Goal: Information Seeking & Learning: Learn about a topic

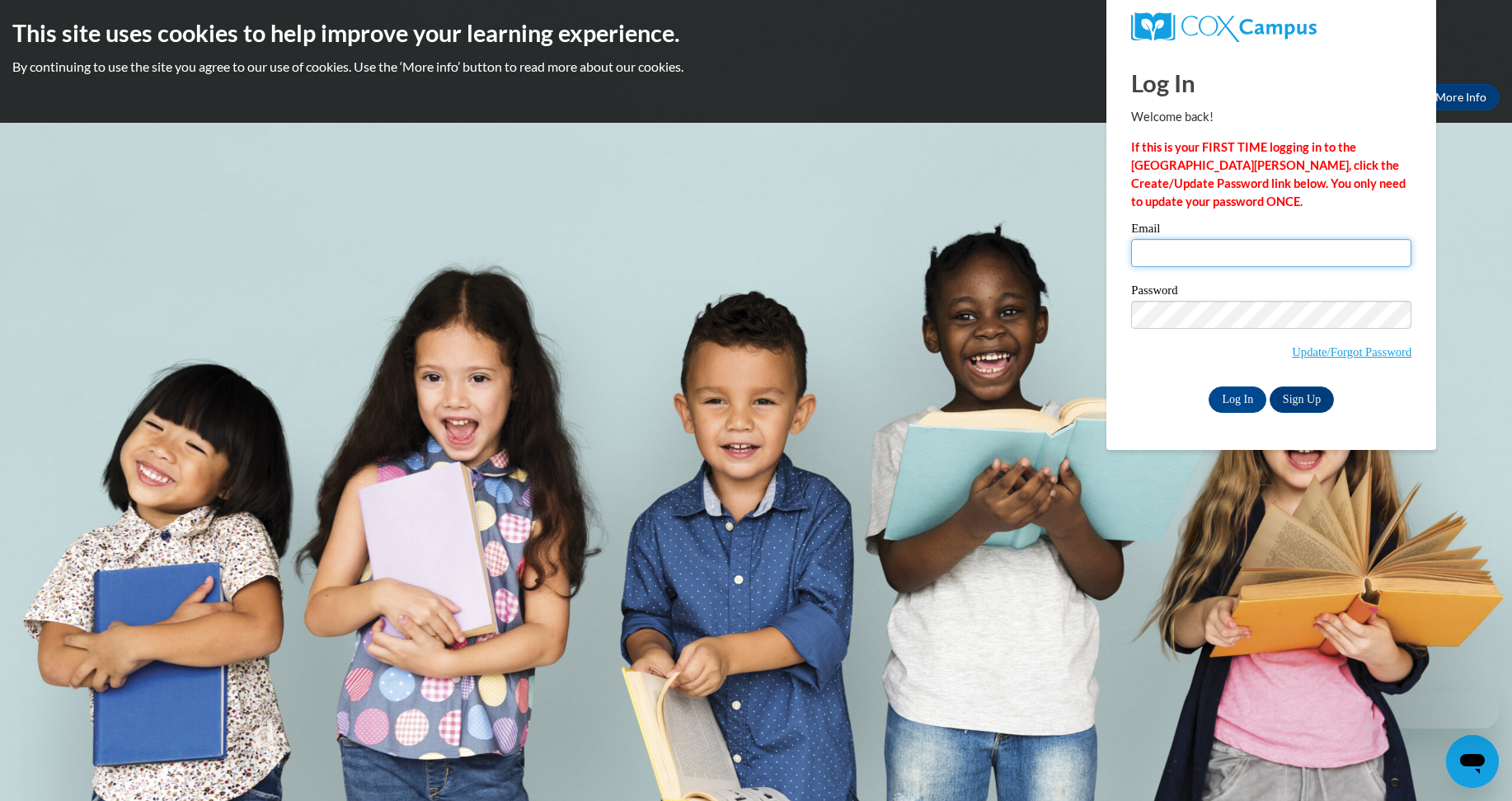
drag, startPoint x: 0, startPoint y: 0, endPoint x: 1353, endPoint y: 244, distance: 1374.8
click at [1353, 244] on input "Email" at bounding box center [1271, 252] width 281 height 28
type input "sosaprince91@gmail.com"
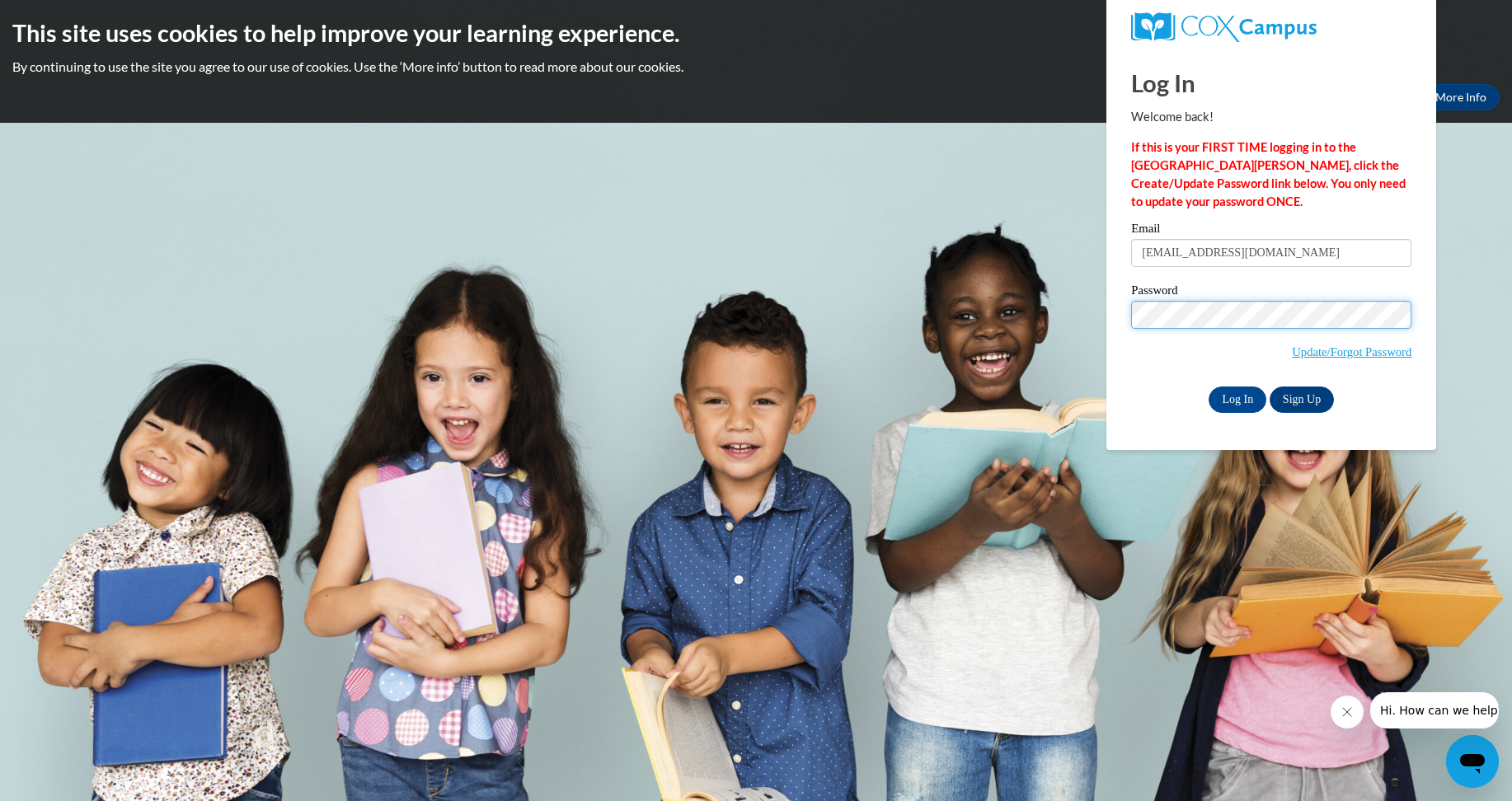
click at [1209, 386] on input "Log In" at bounding box center [1237, 399] width 57 height 26
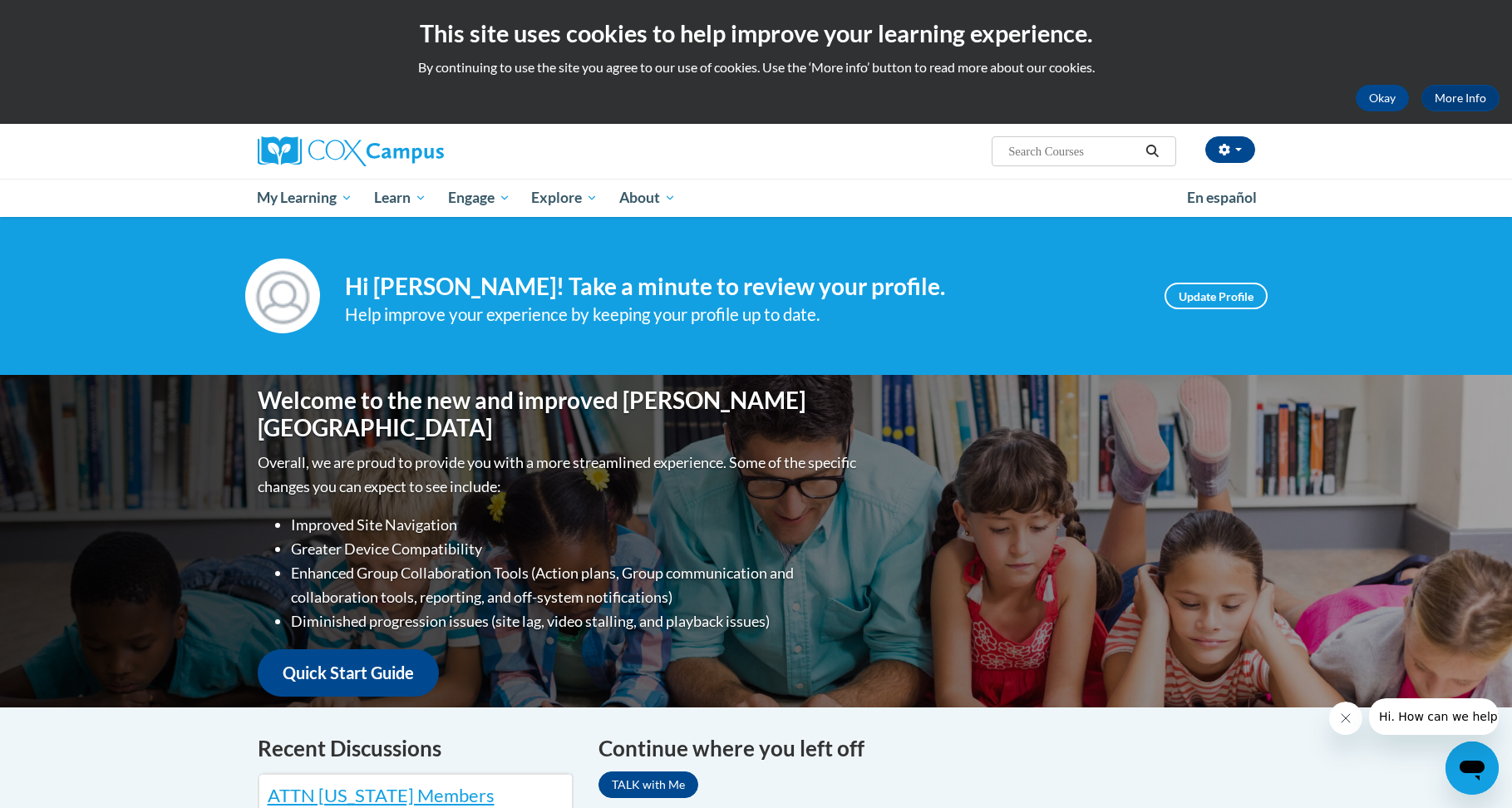
click at [817, 146] on div "[PERSON_NAME] ([GEOGRAPHIC_DATA]/New_York UTC-04:00) My Profile Inbox My Transc…" at bounding box center [927, 145] width 682 height 42
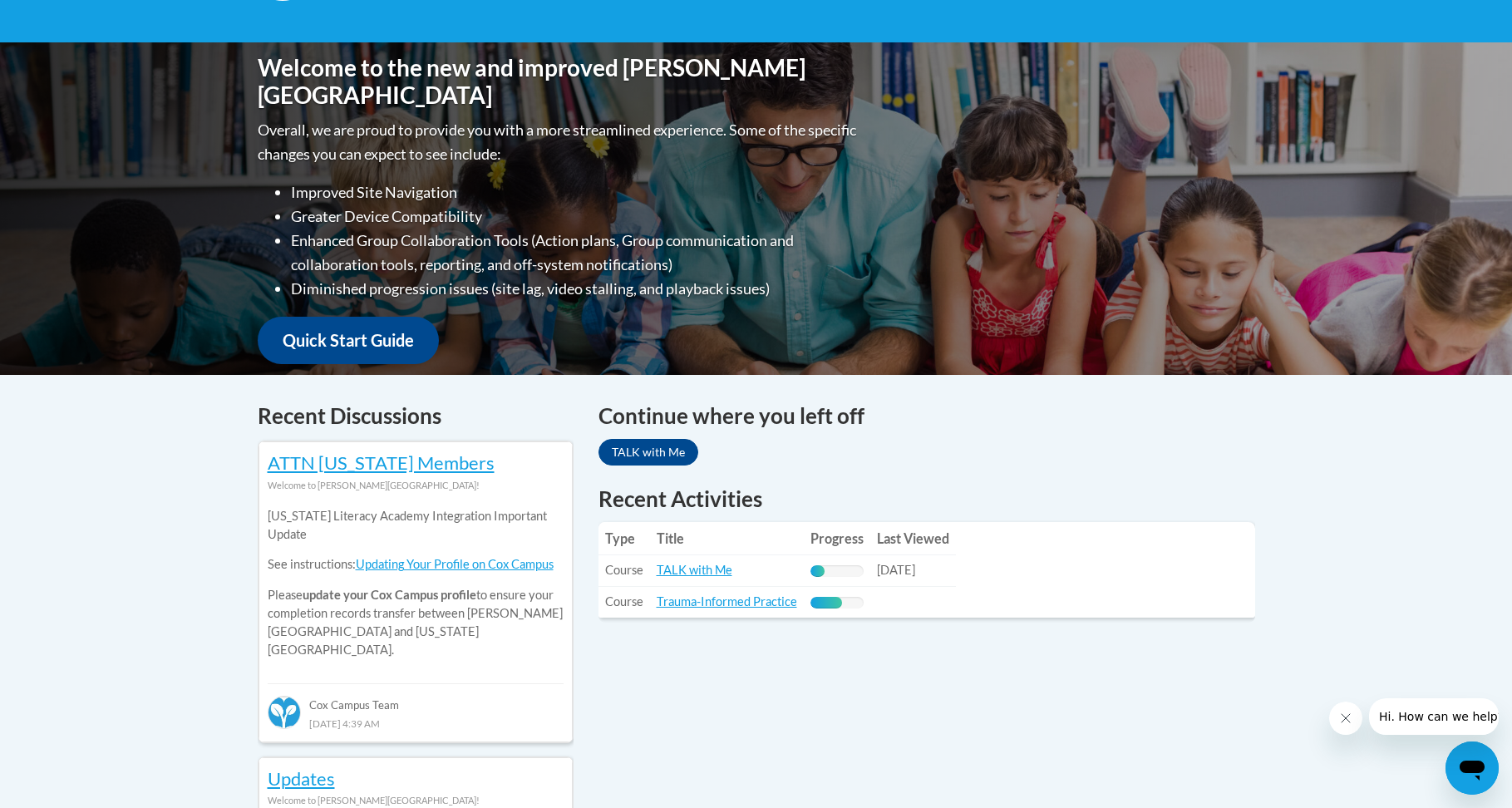
scroll to position [582, 0]
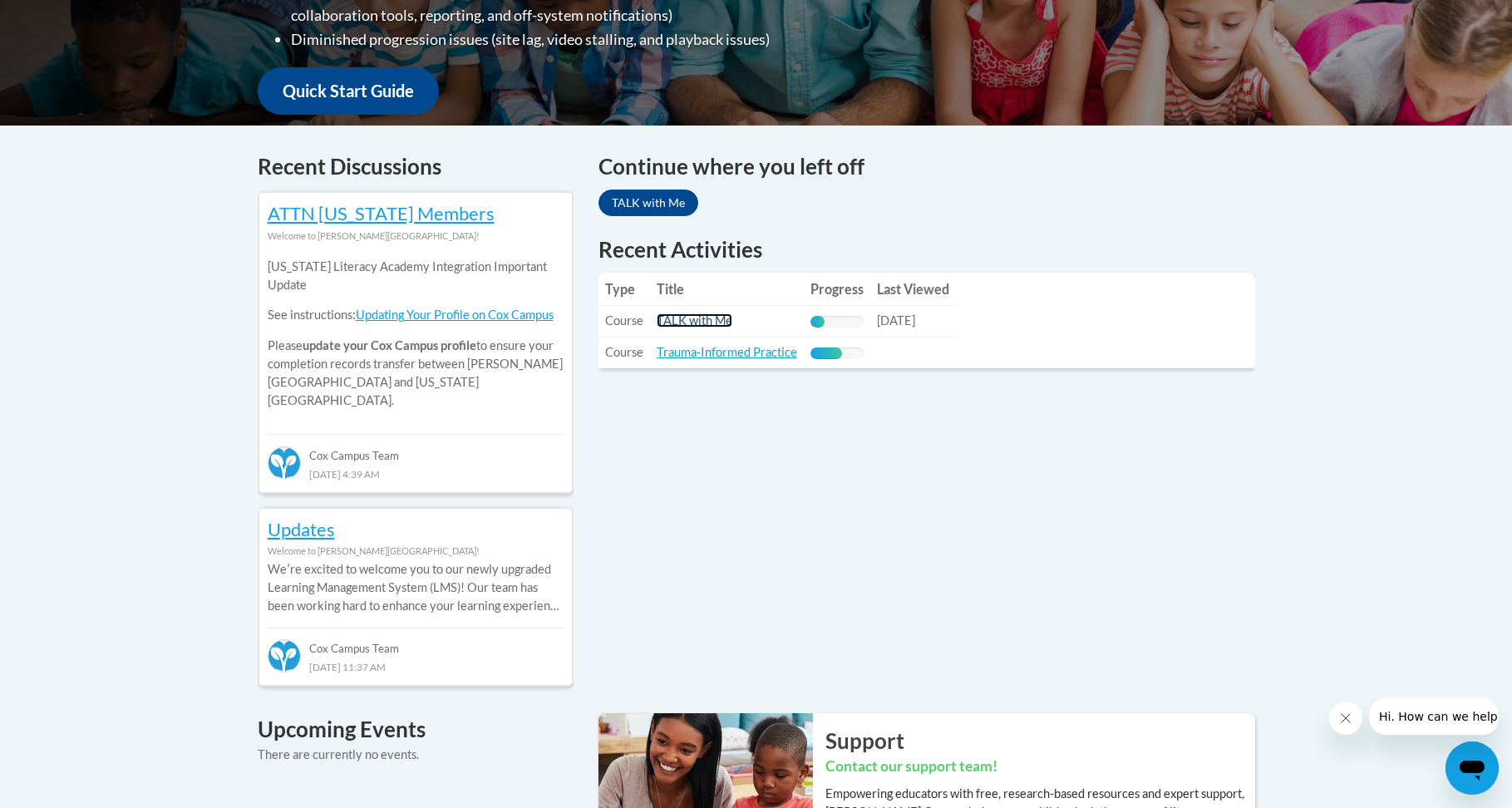
click at [698, 321] on link "TALK with Me" at bounding box center [695, 320] width 75 height 14
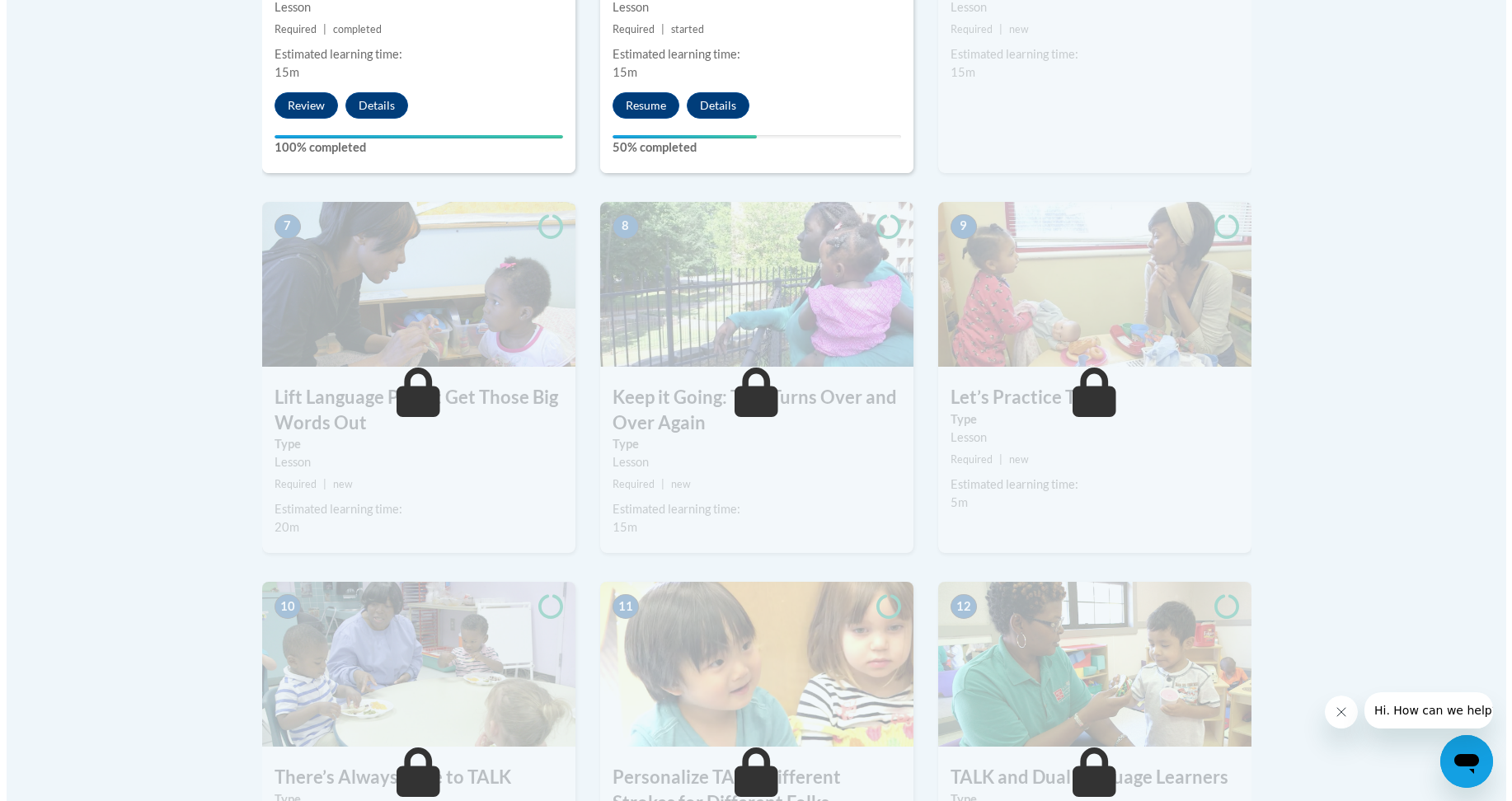
scroll to position [1072, 0]
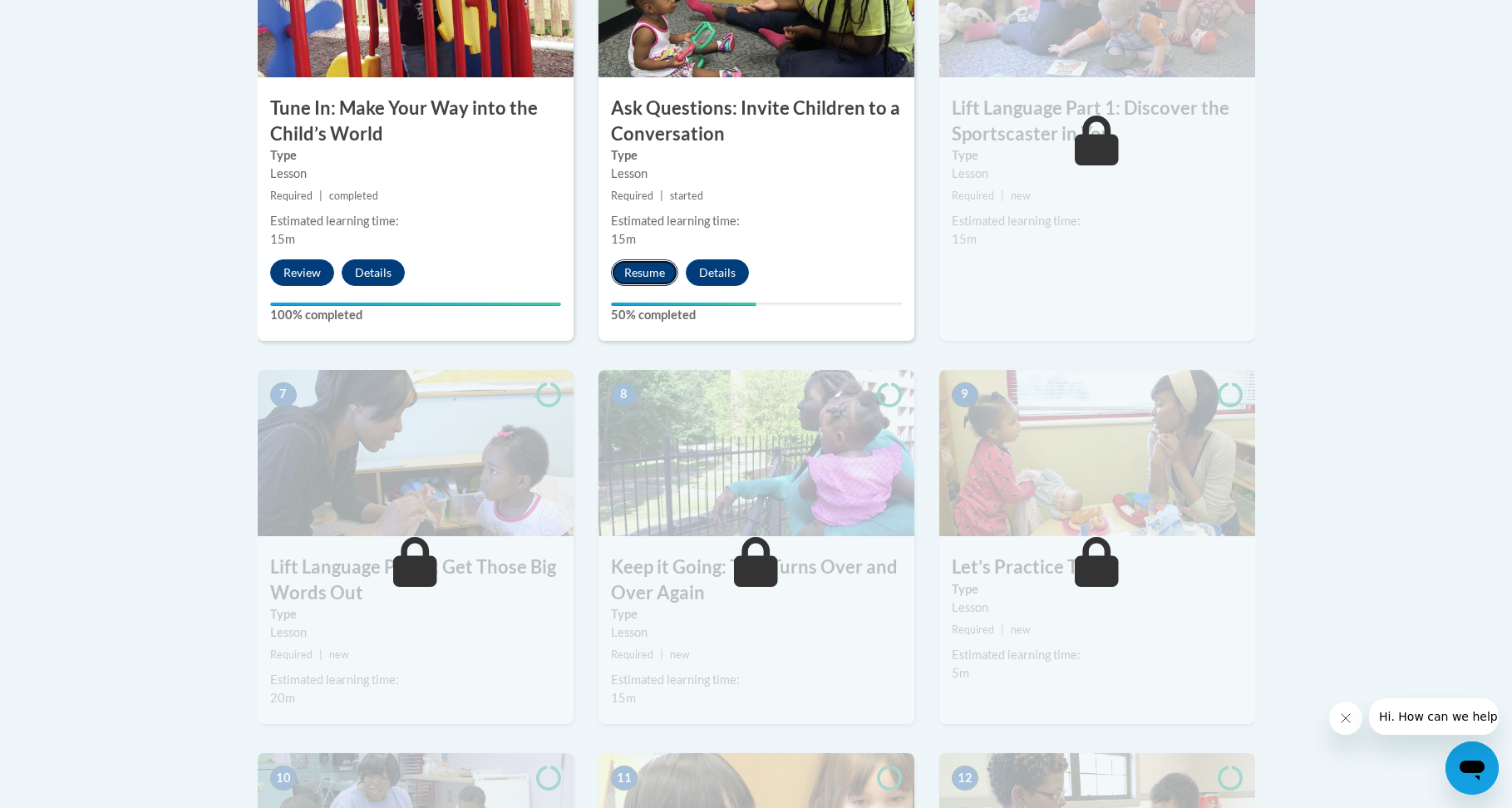
click at [647, 268] on button "Resume" at bounding box center [644, 272] width 67 height 27
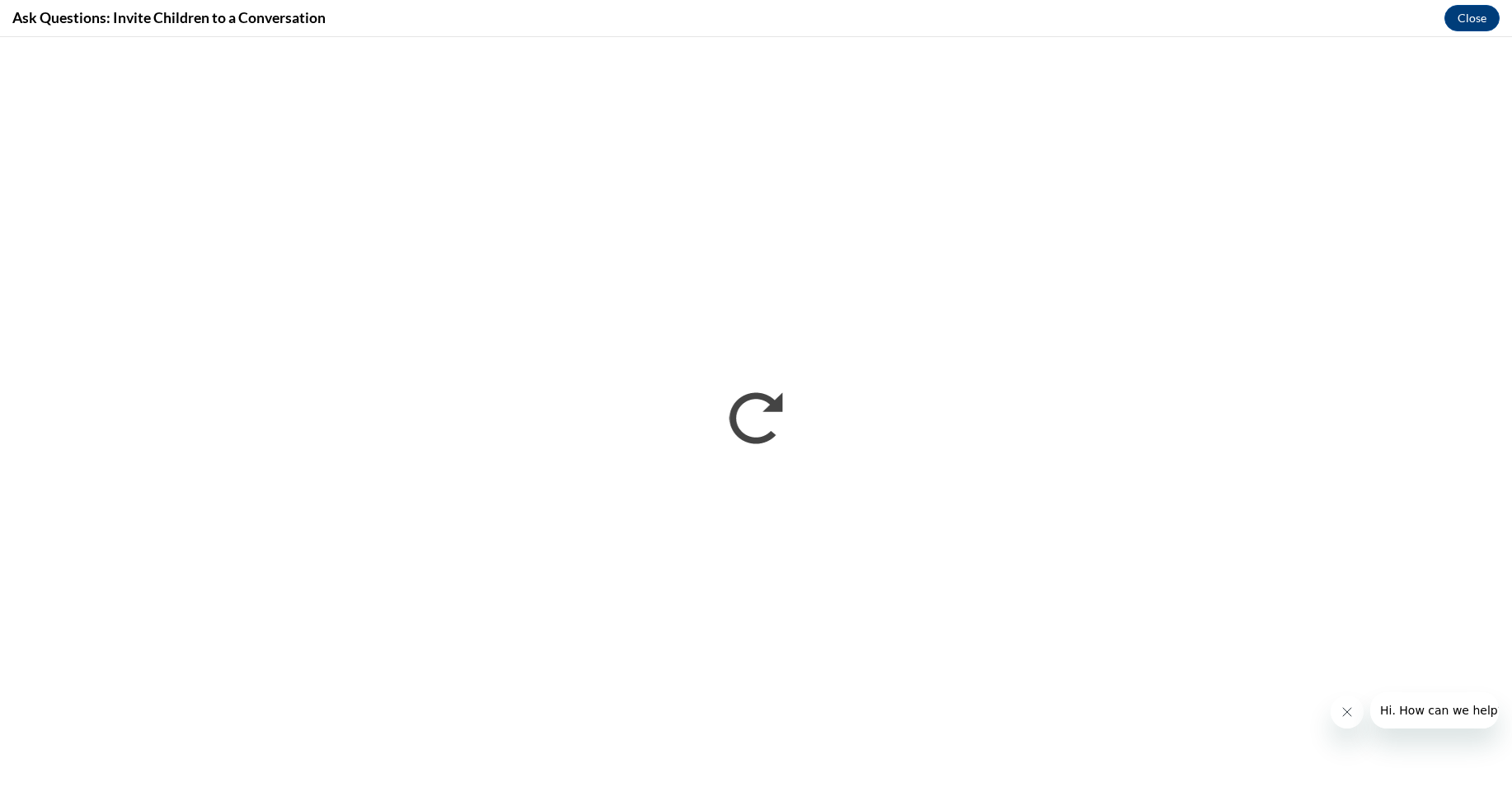
scroll to position [0, 0]
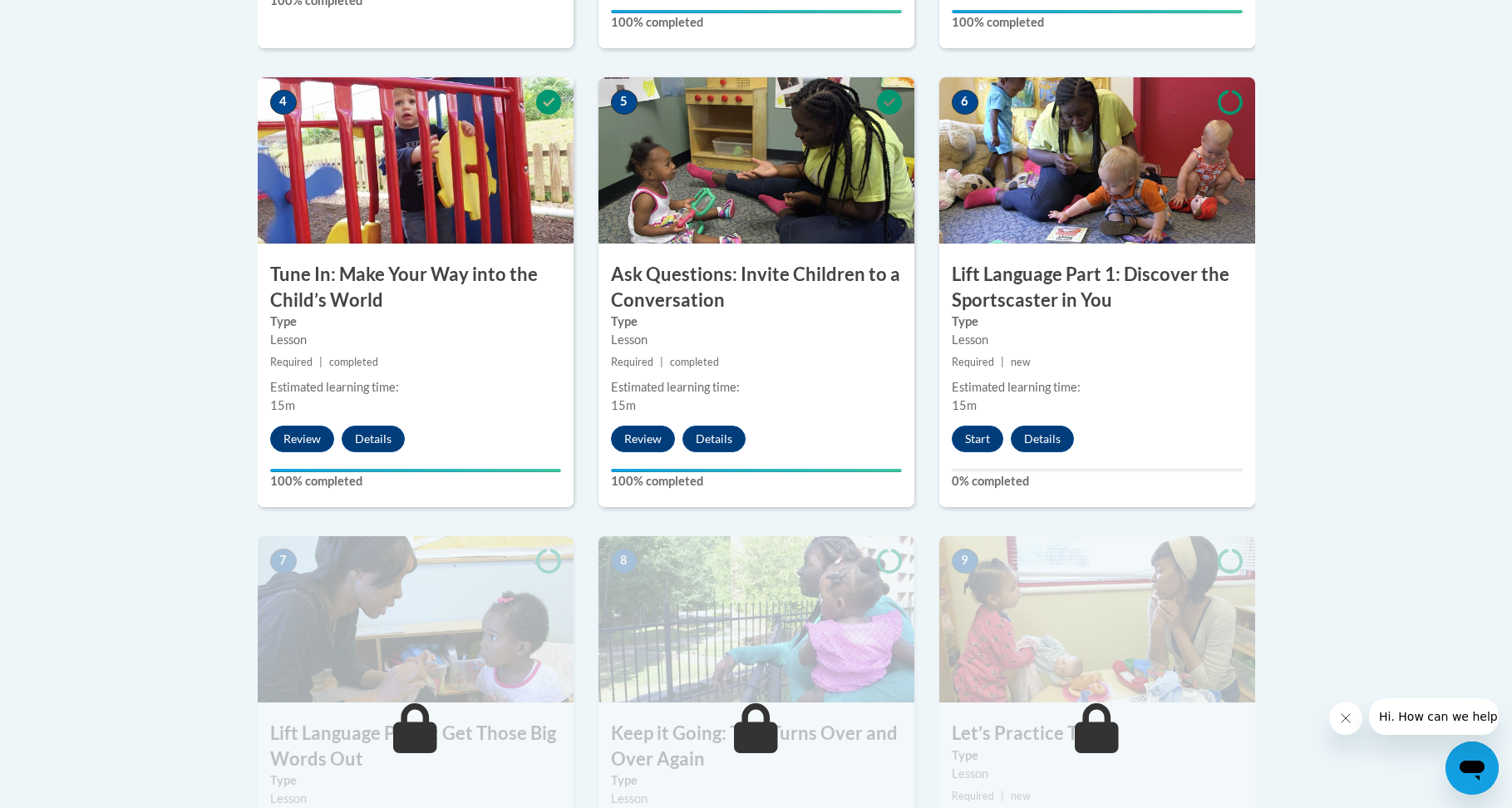
scroll to position [1247, 0]
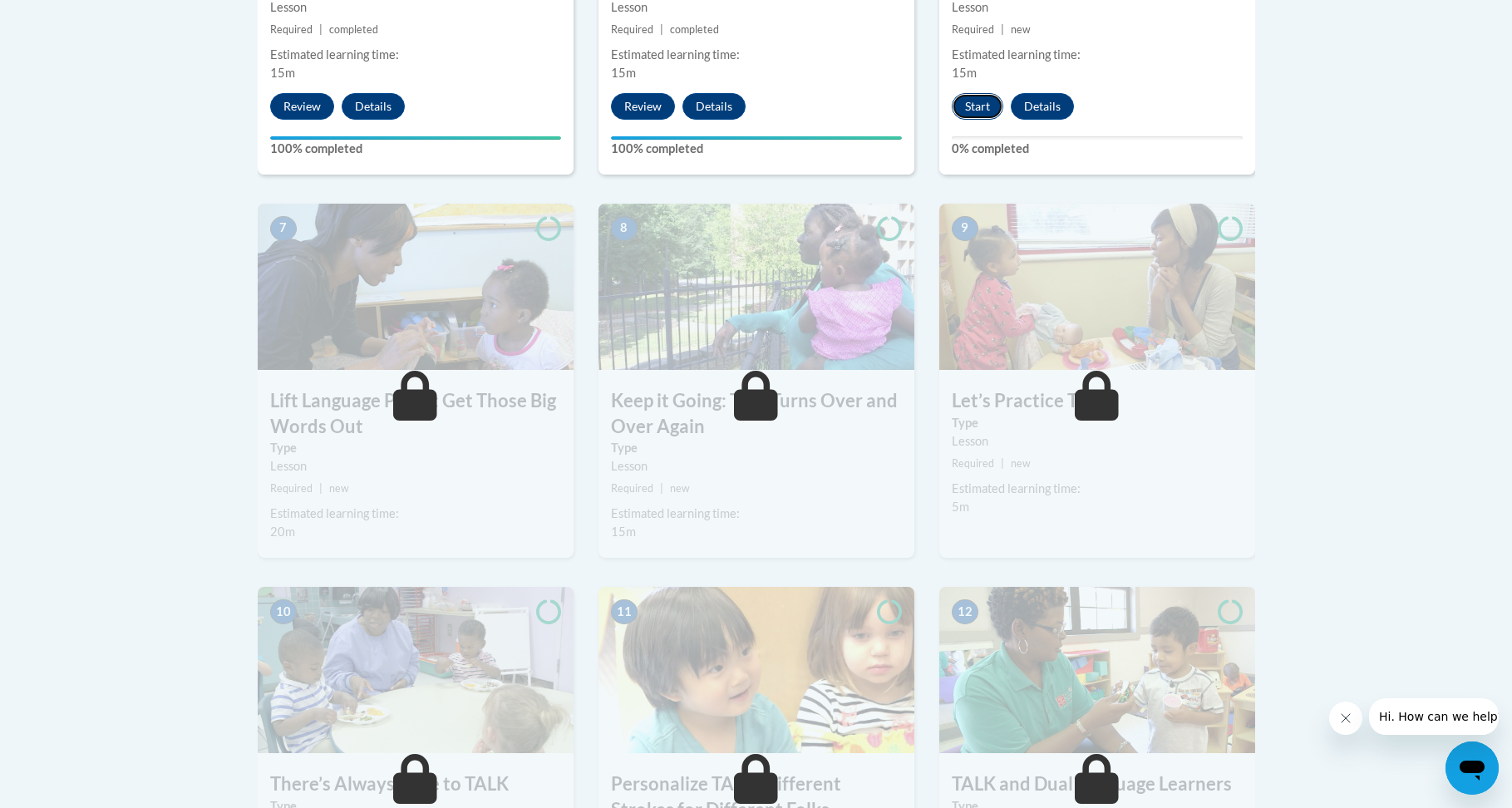
click at [972, 93] on button "Start" at bounding box center [978, 106] width 51 height 27
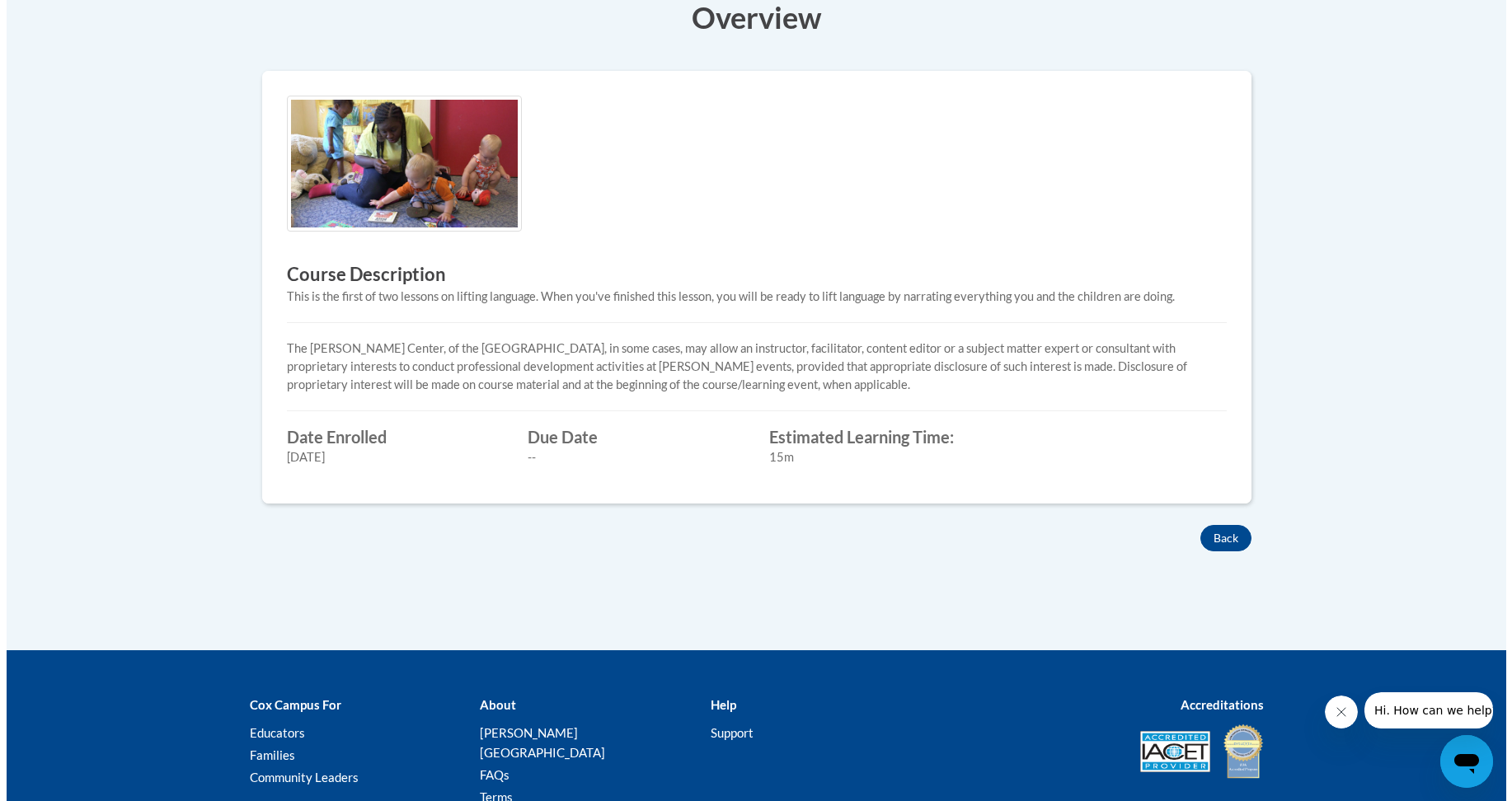
scroll to position [412, 0]
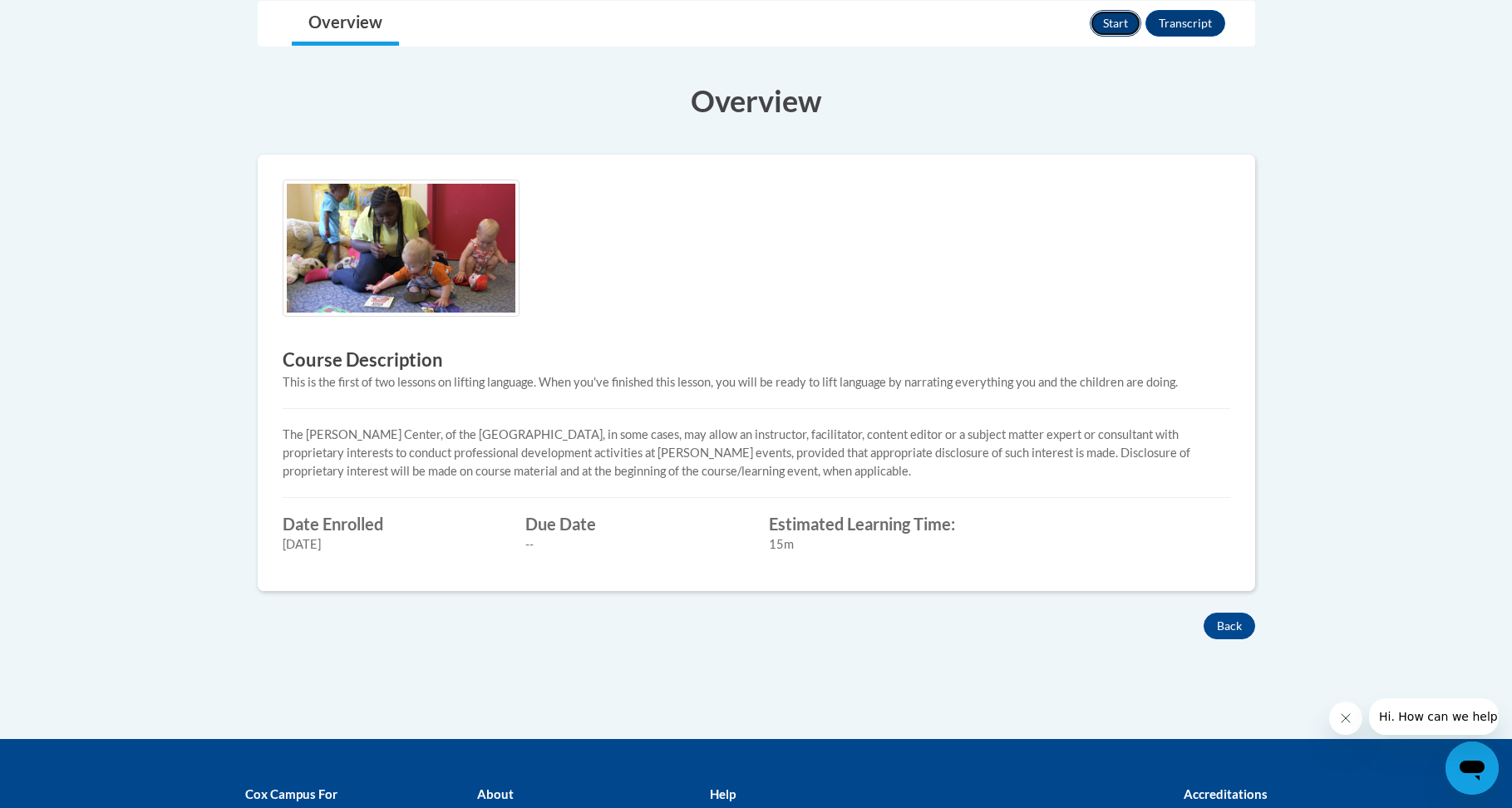
click at [1112, 30] on button "Start" at bounding box center [1116, 23] width 51 height 27
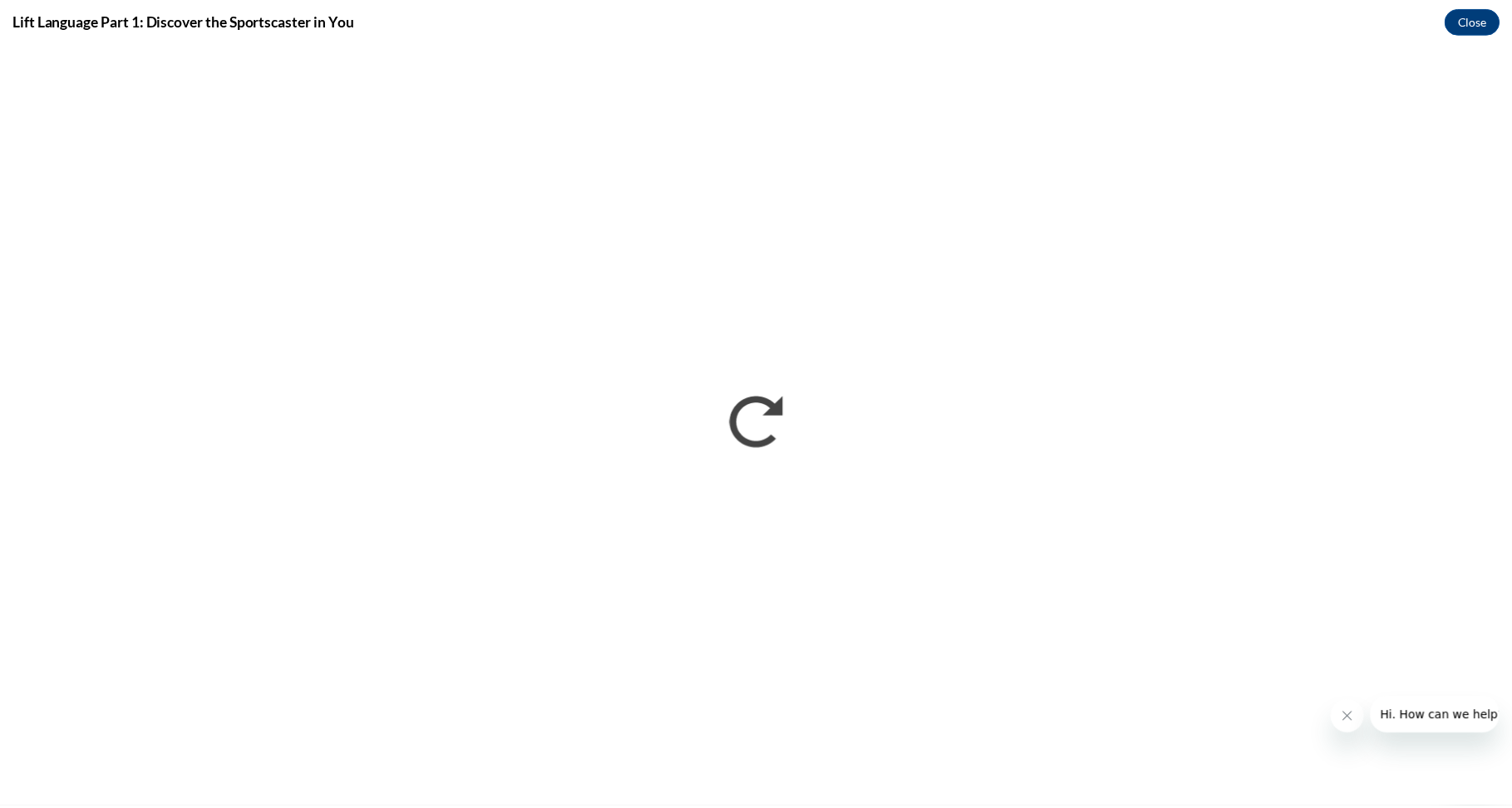
scroll to position [0, 0]
click at [1467, 26] on button "Close" at bounding box center [1484, 18] width 56 height 27
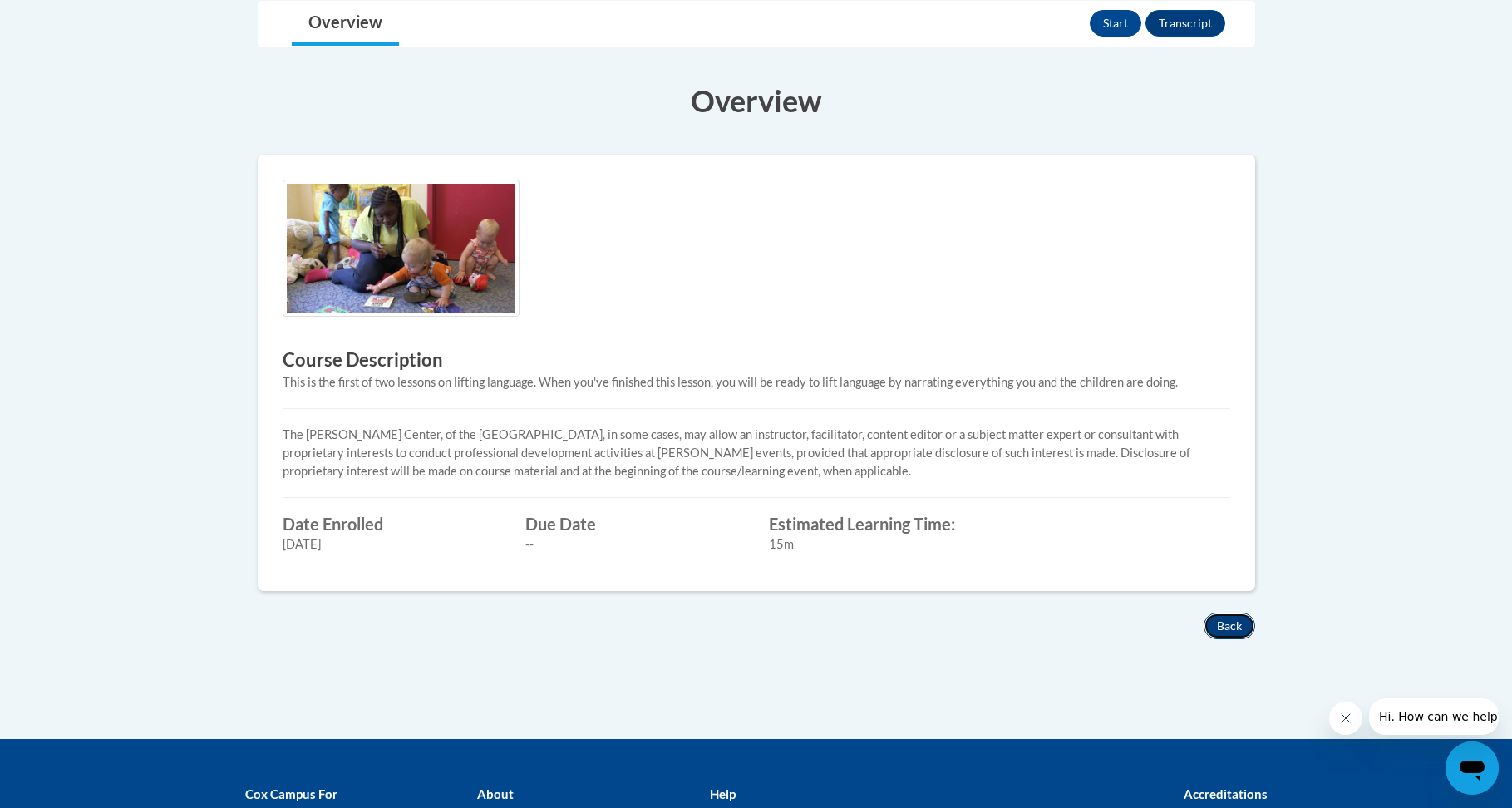
click at [1224, 625] on button "Back" at bounding box center [1230, 626] width 51 height 27
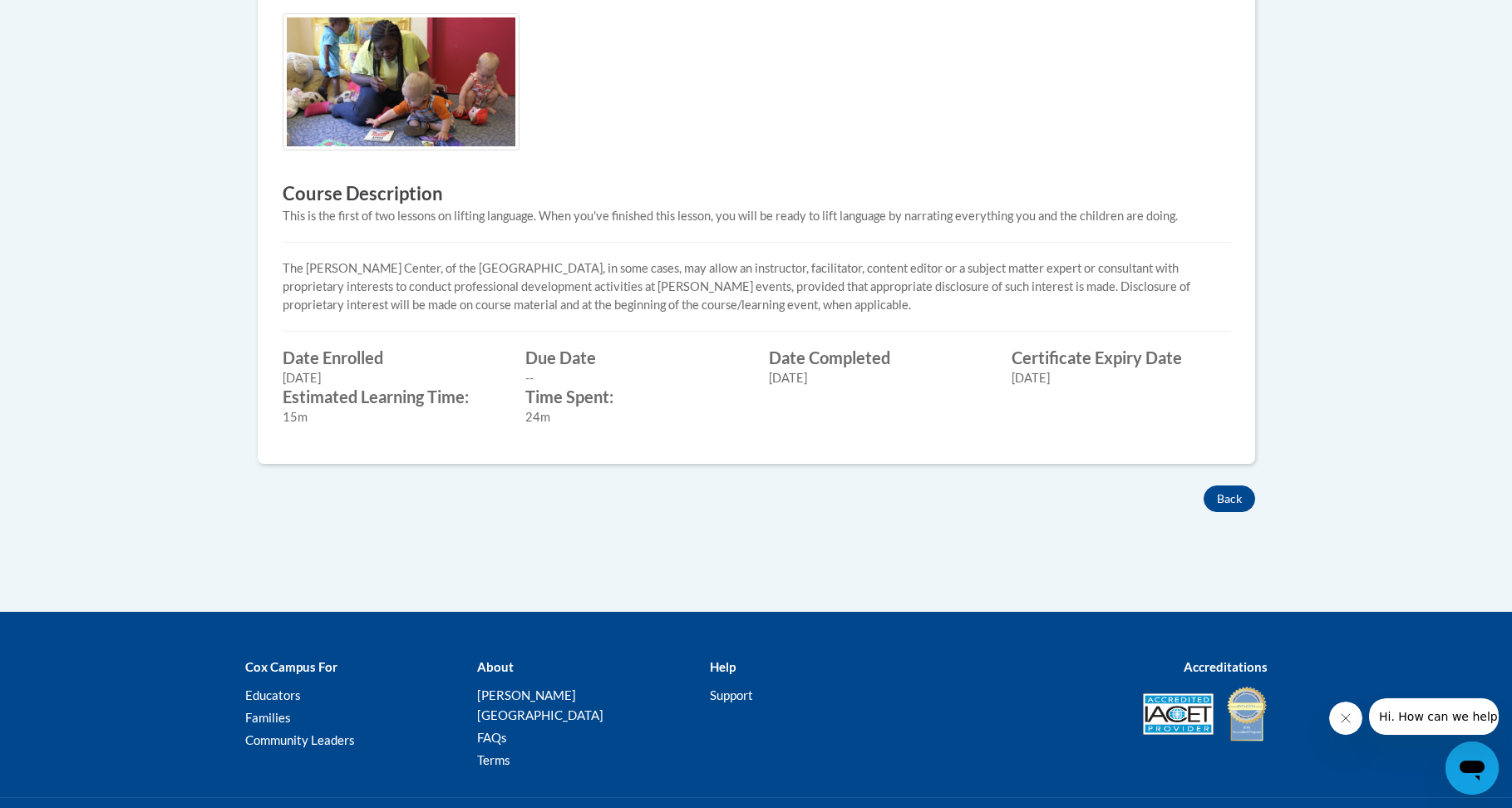
scroll to position [333, 0]
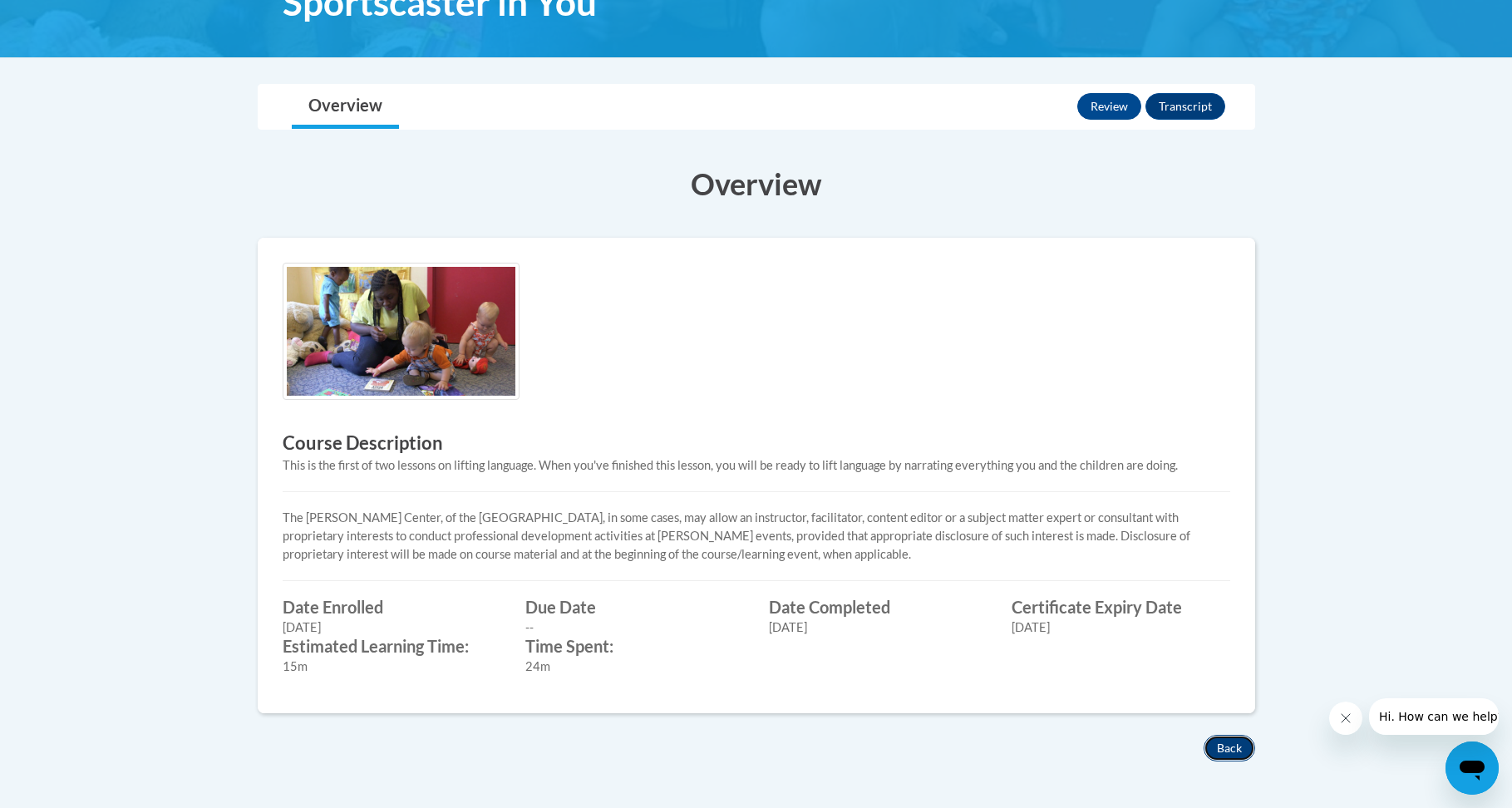
click at [1213, 740] on button "Back" at bounding box center [1230, 748] width 51 height 27
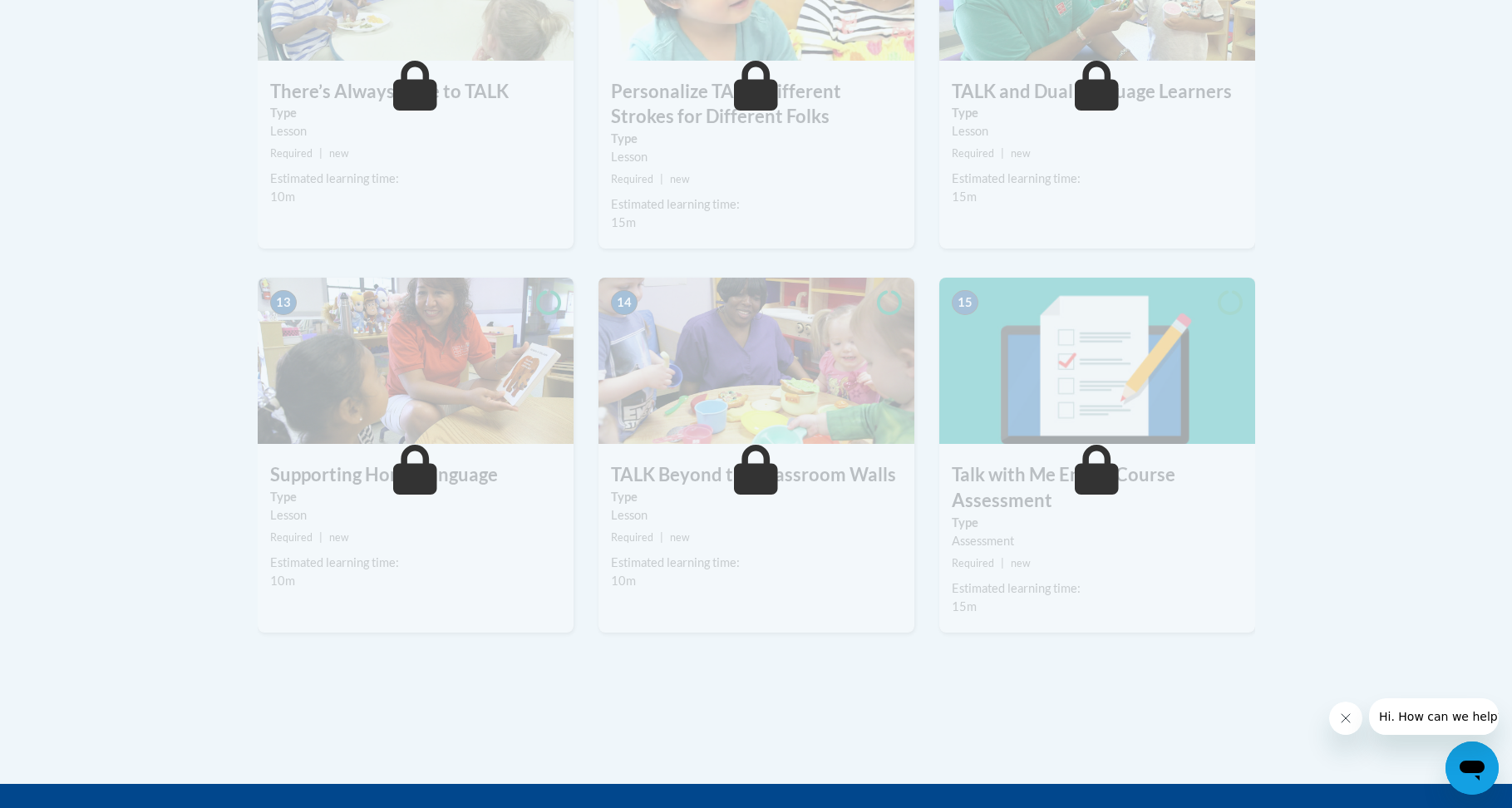
scroll to position [1599, 0]
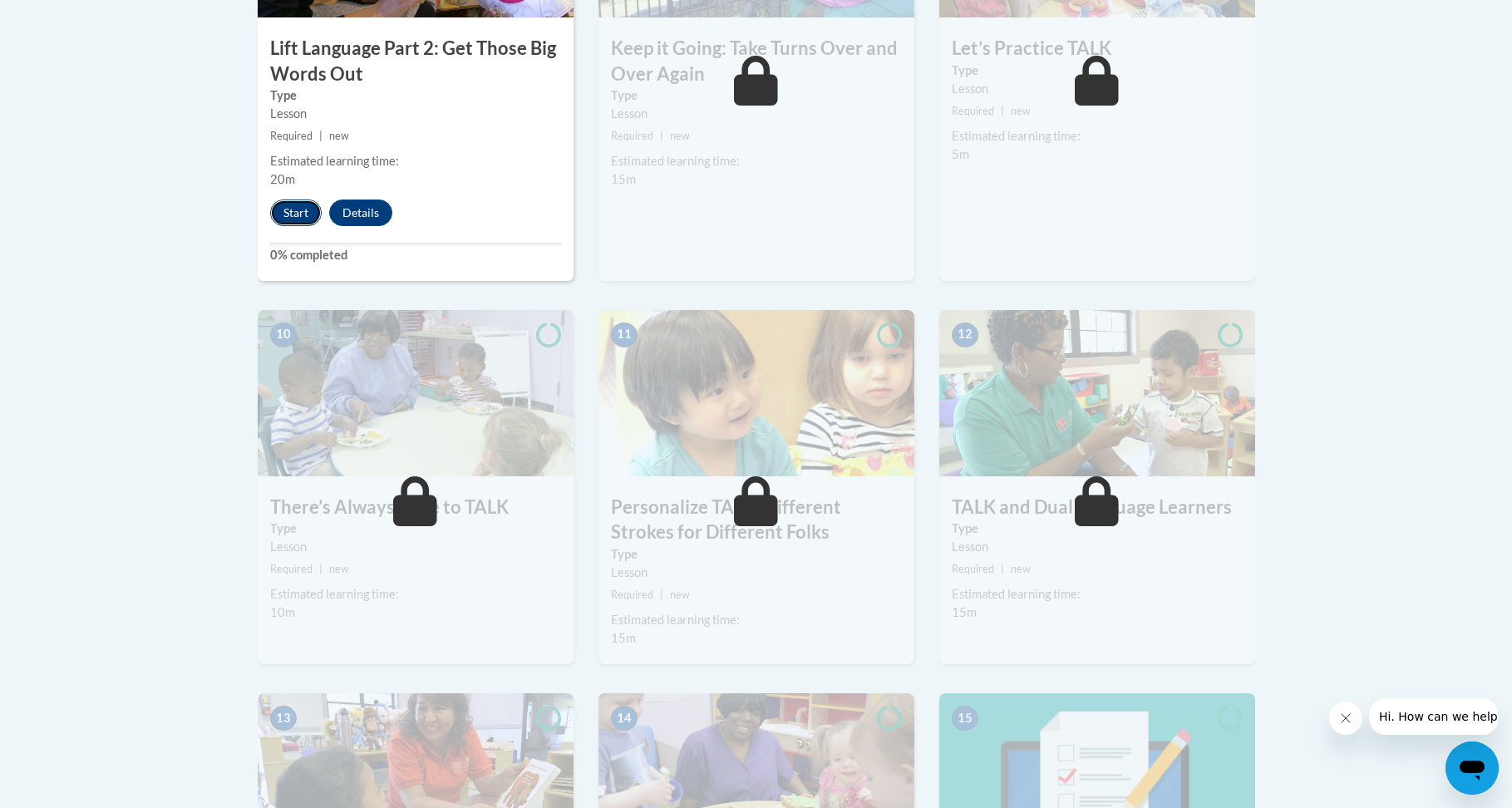
click at [292, 205] on button "Start" at bounding box center [296, 212] width 51 height 27
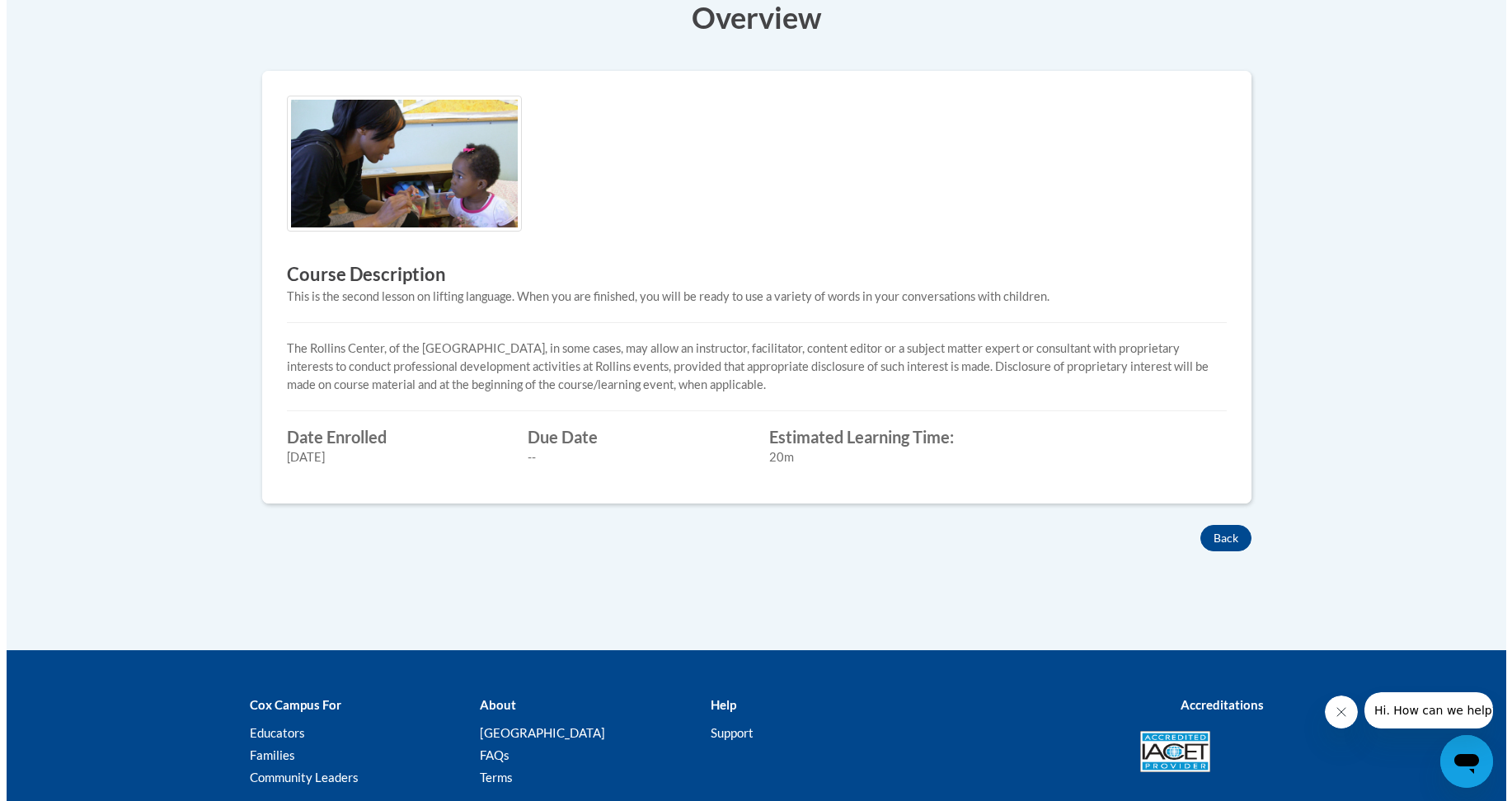
scroll to position [247, 0]
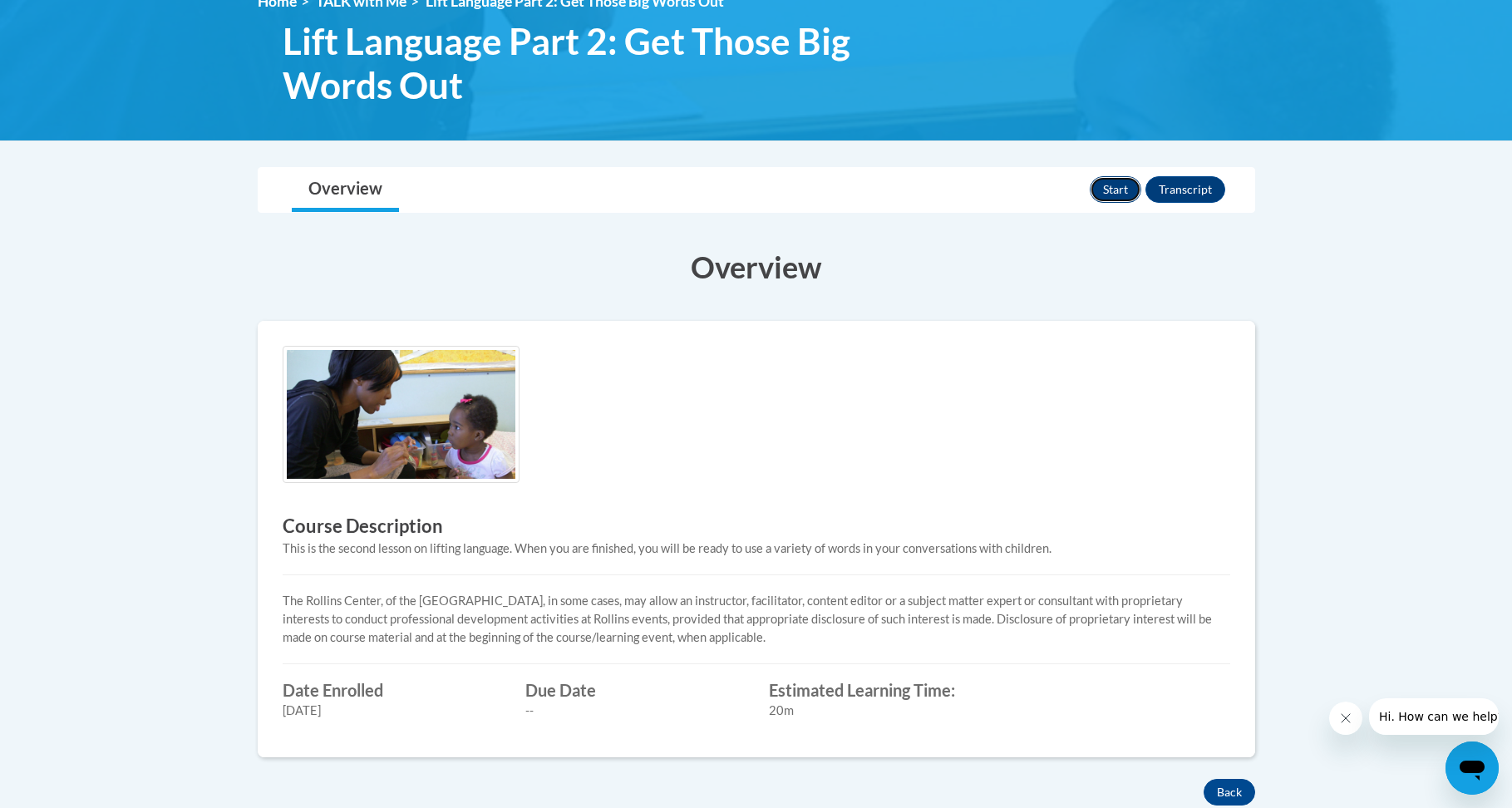
click at [1106, 185] on button "Start" at bounding box center [1116, 189] width 51 height 27
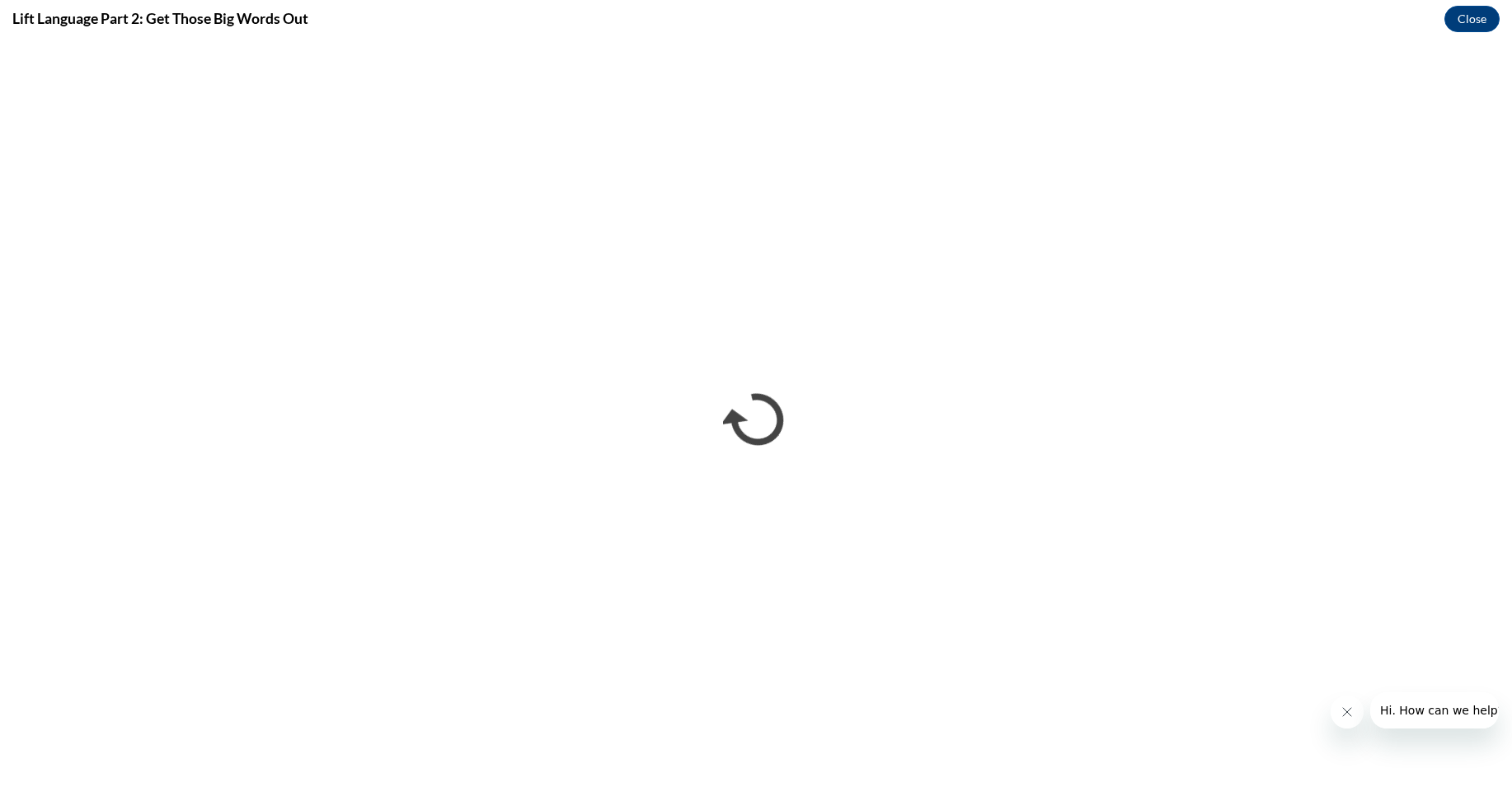
scroll to position [0, 0]
